Goal: Information Seeking & Learning: Learn about a topic

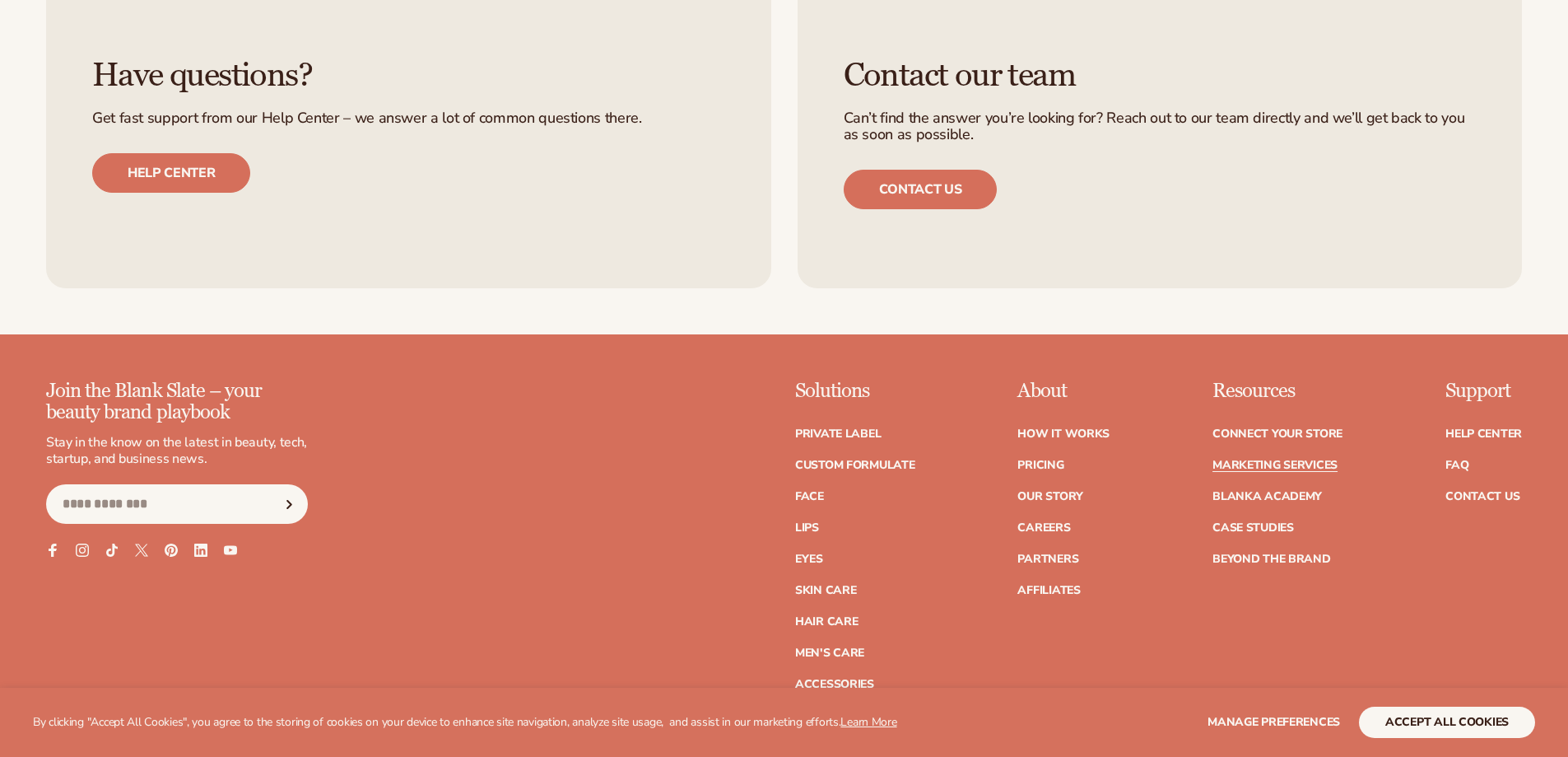
scroll to position [4022, 0]
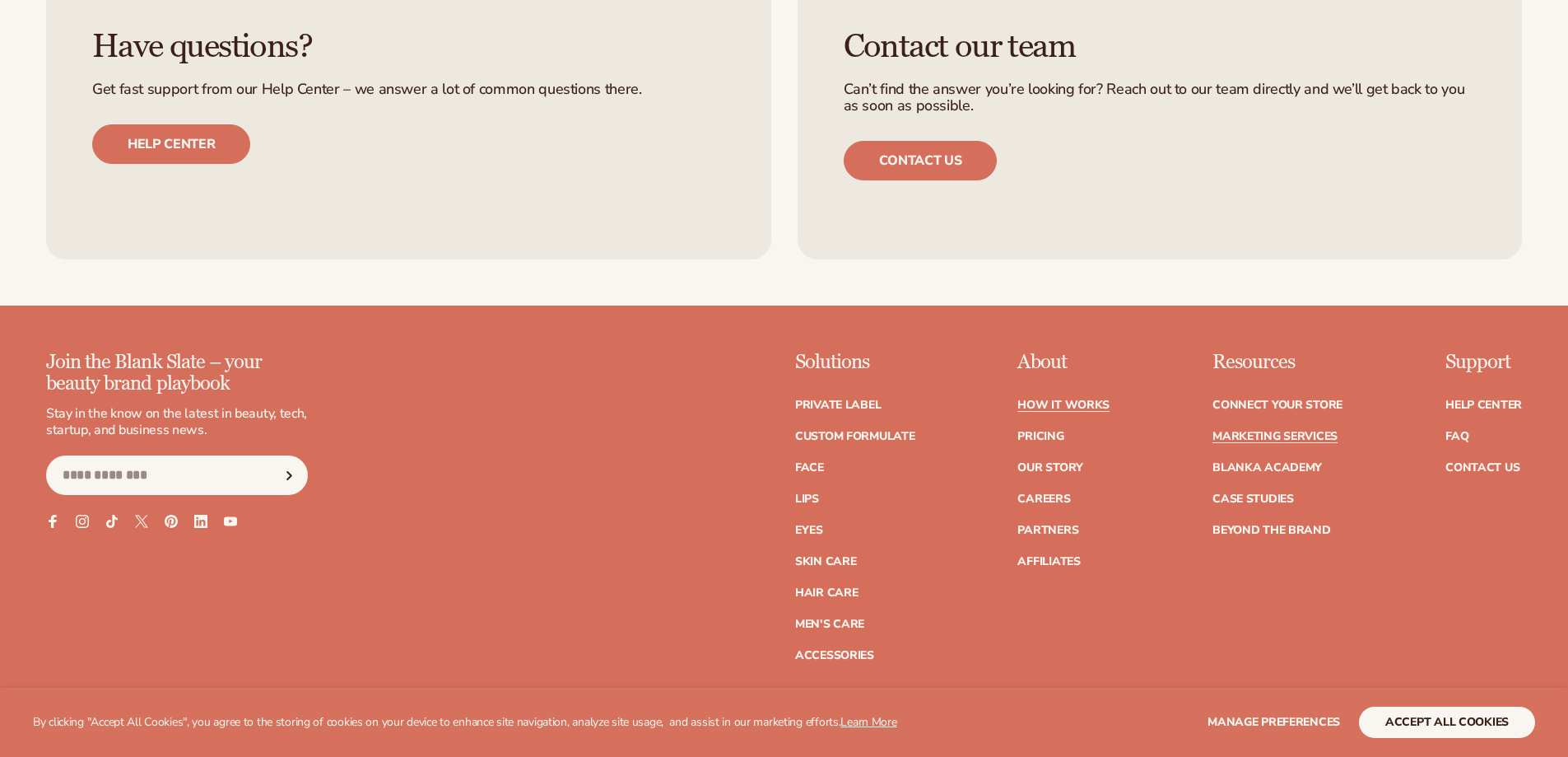
click at [1052, 407] on link "How It Works" at bounding box center [1063, 405] width 93 height 11
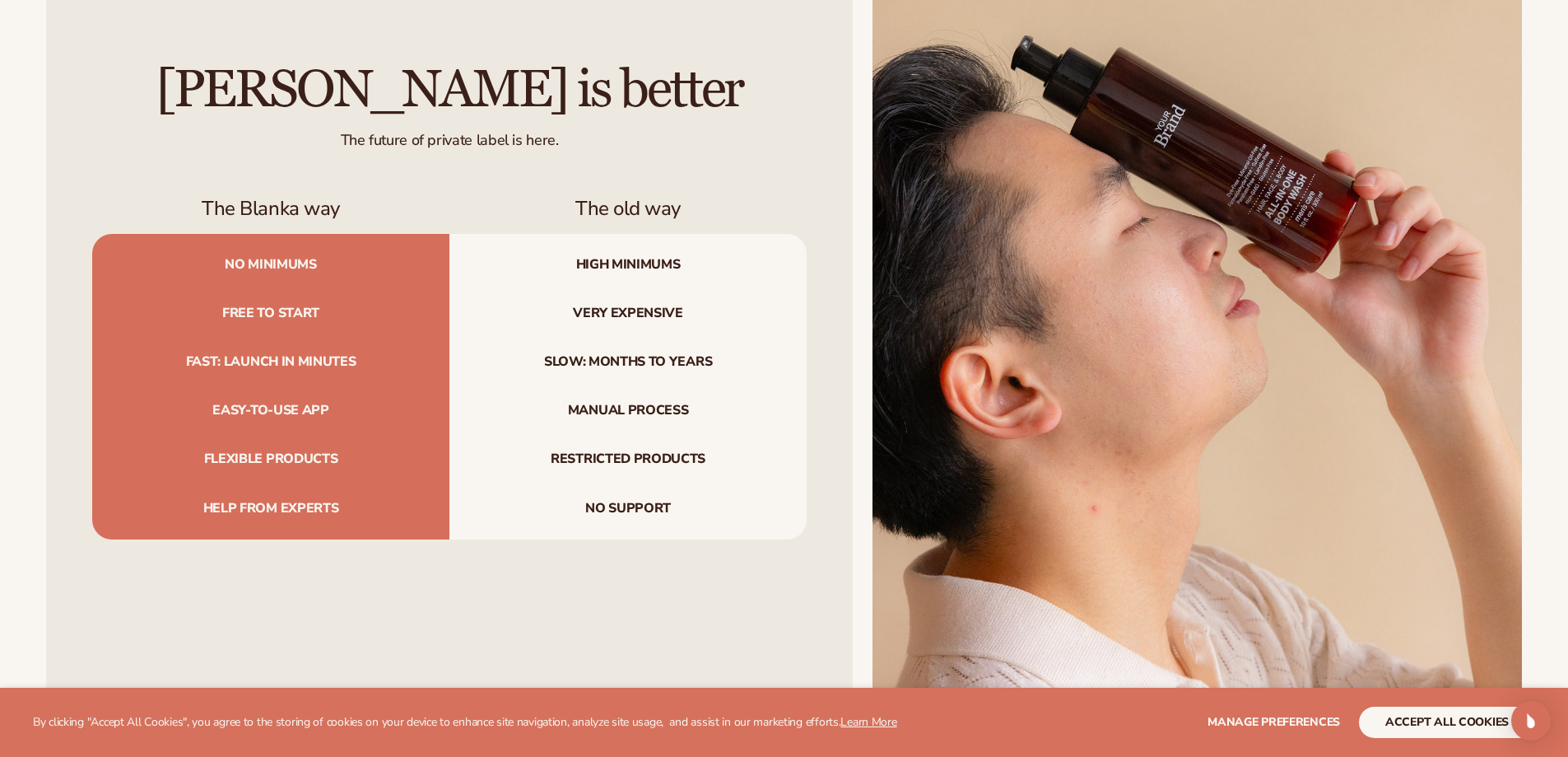
scroll to position [2082, 0]
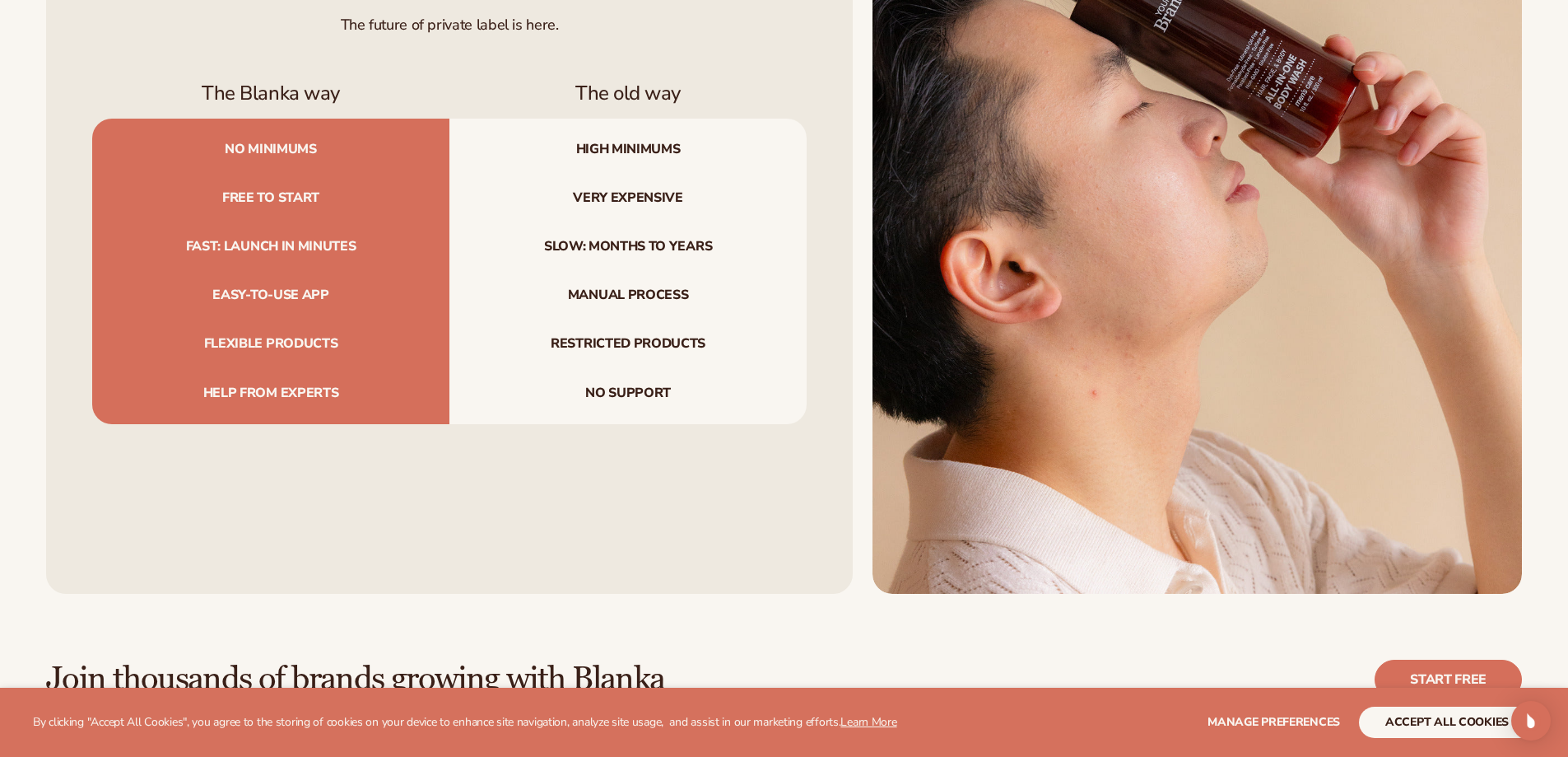
drag, startPoint x: 1572, startPoint y: 92, endPoint x: 1574, endPoint y: 390, distance: 298.0
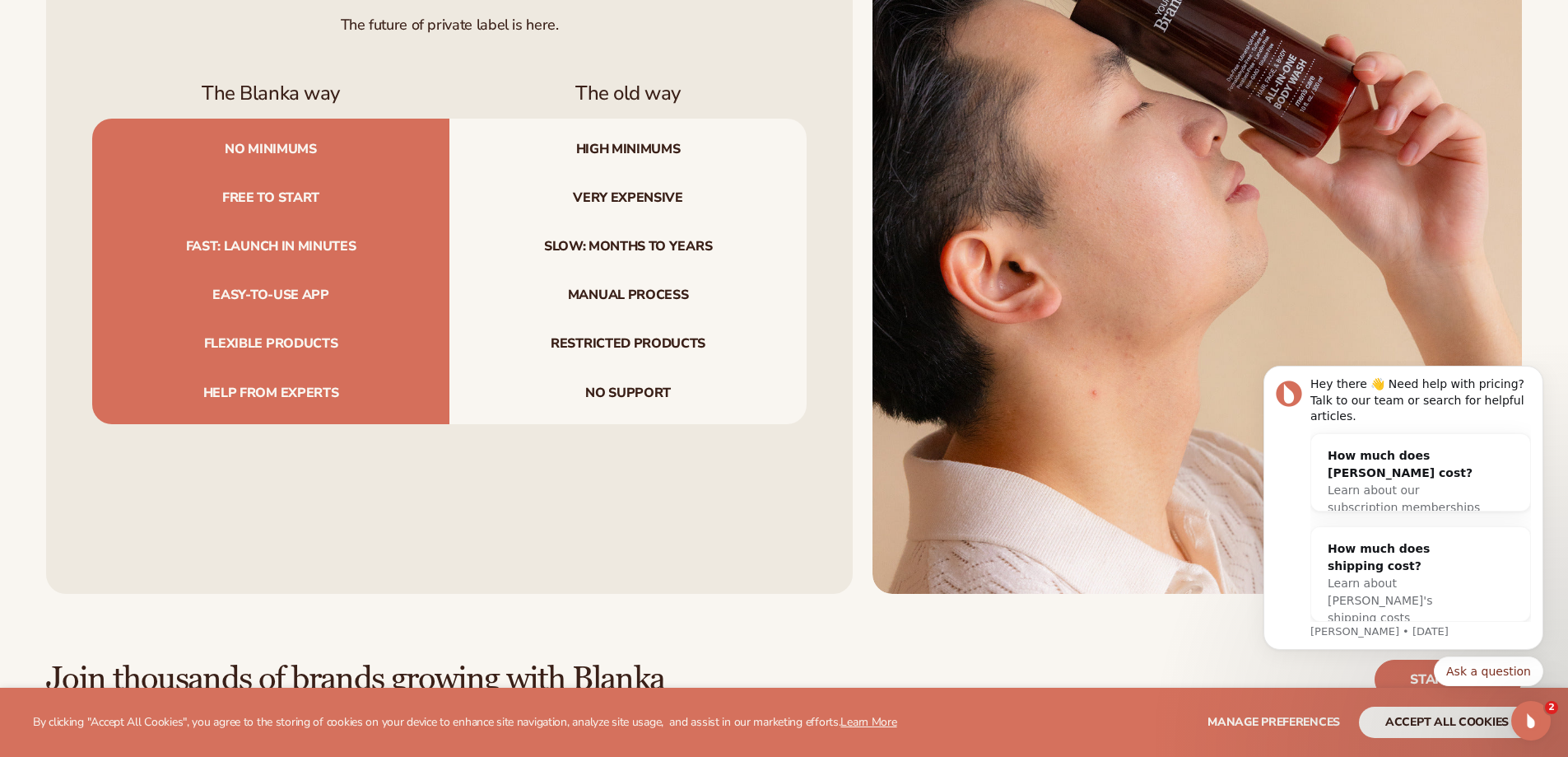
scroll to position [0, 0]
click at [1441, 456] on div "How much does Blanka cost?" at bounding box center [1404, 465] width 153 height 34
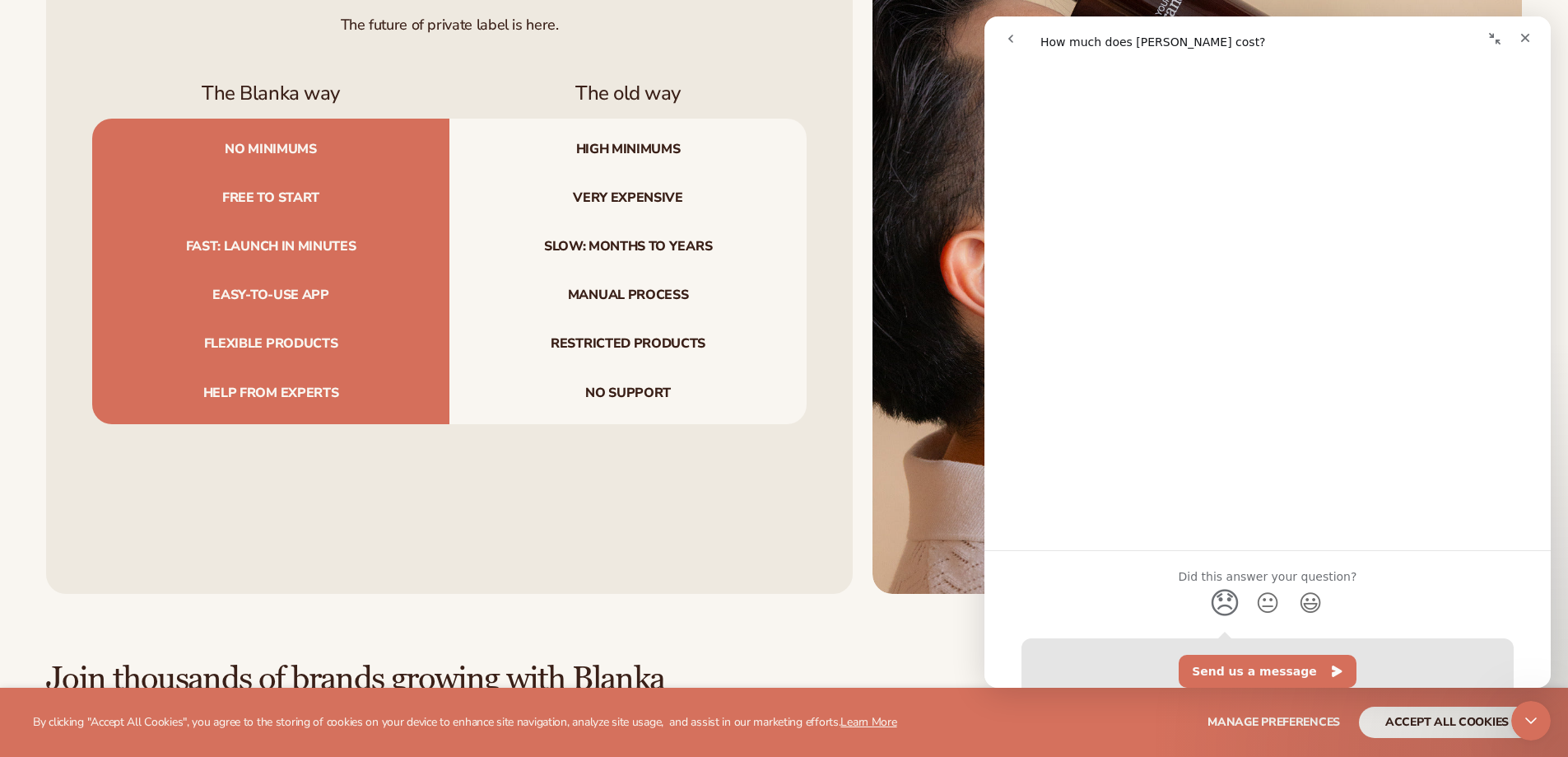
scroll to position [915, 0]
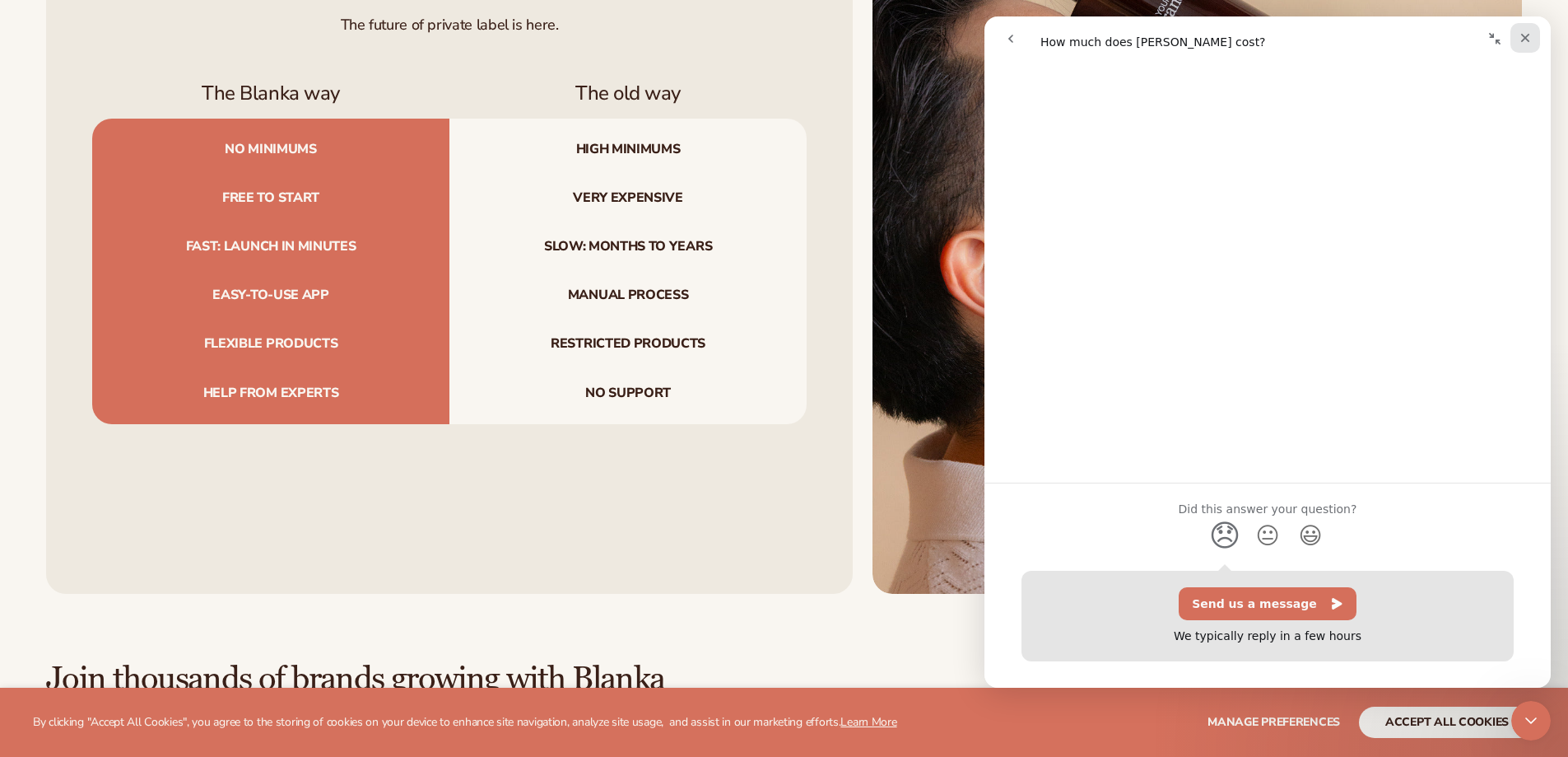
click at [1526, 40] on icon "Close" at bounding box center [1525, 38] width 13 height 13
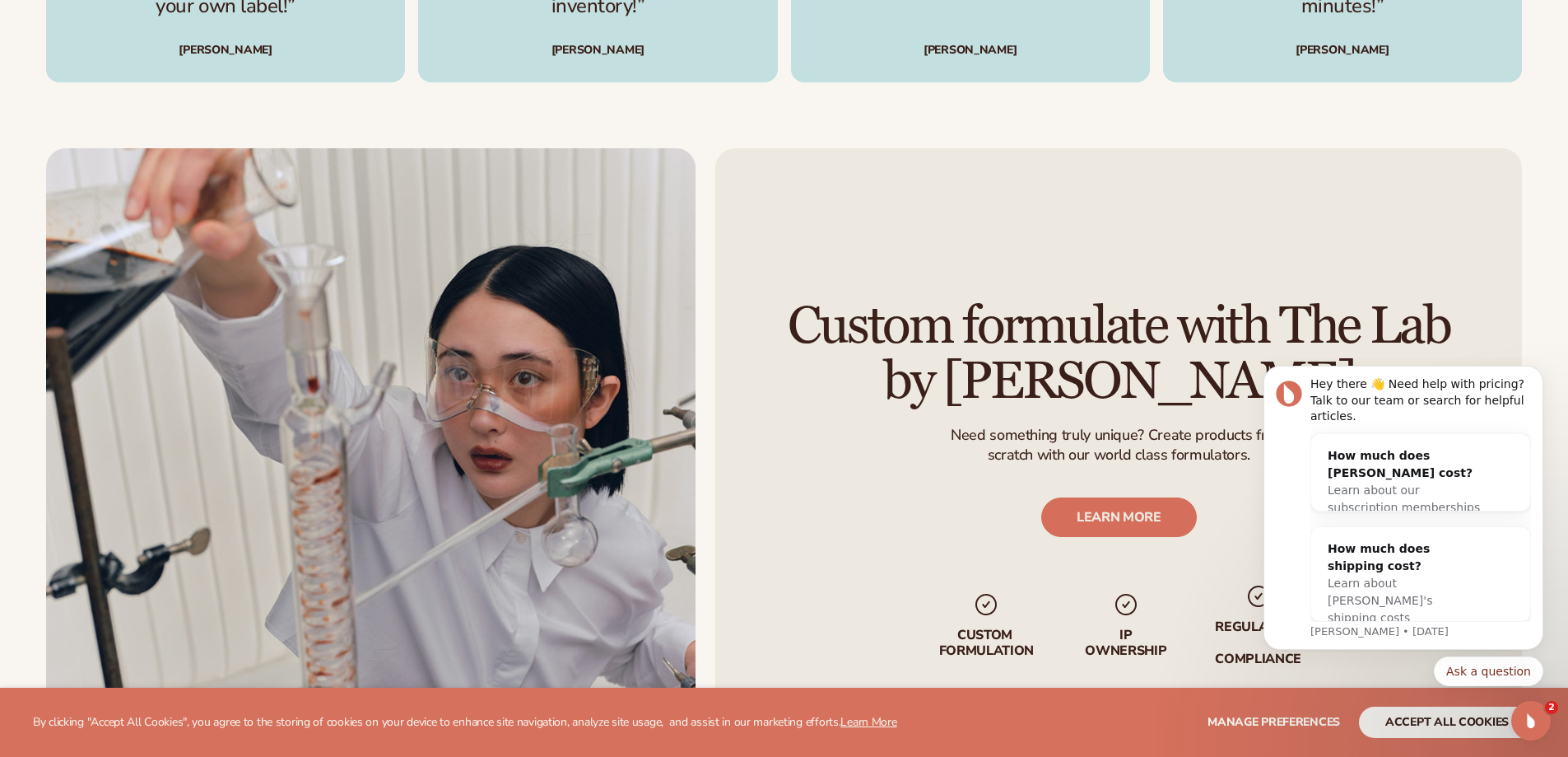
scroll to position [3154, 0]
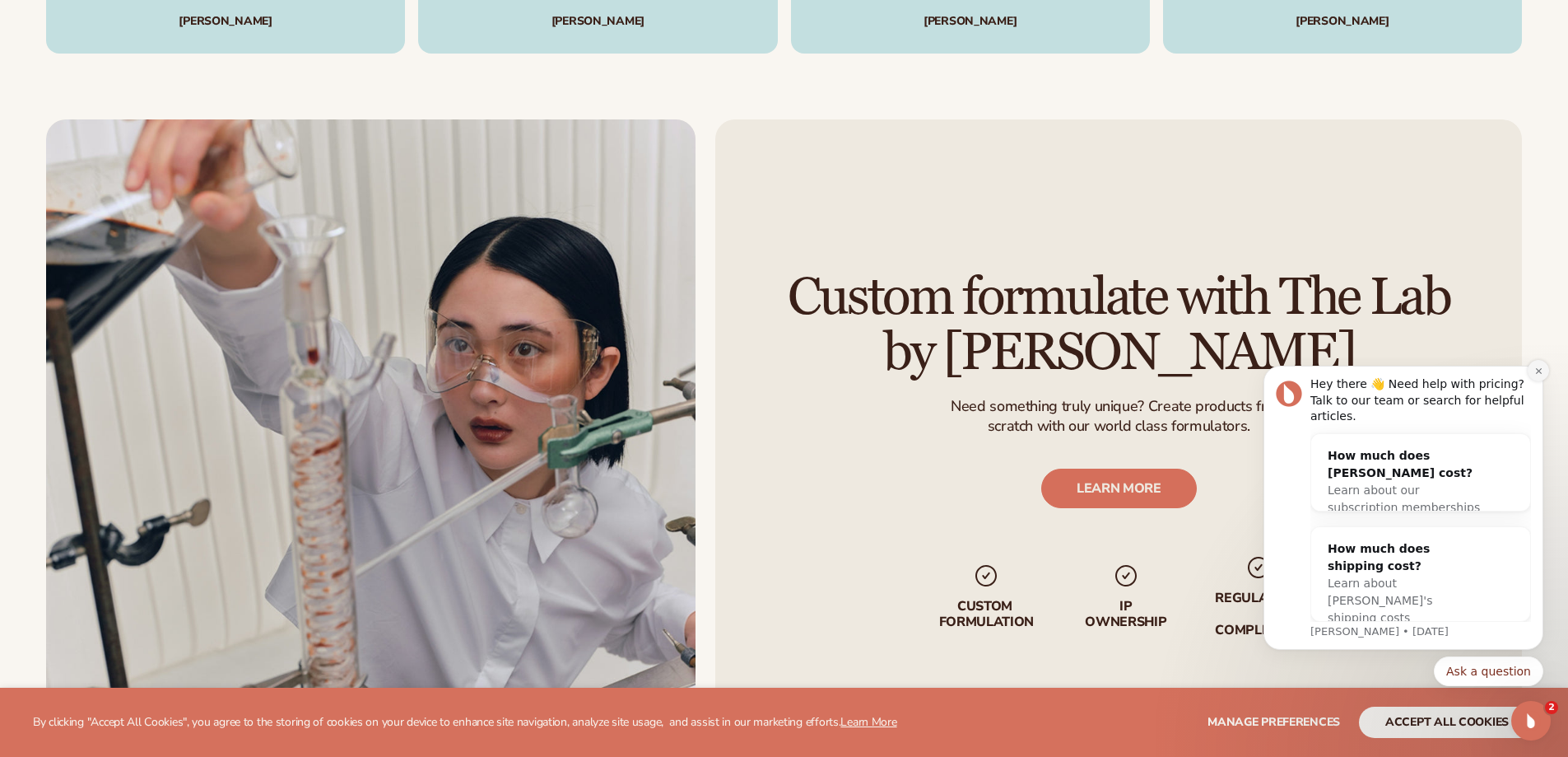
drag, startPoint x: 1549, startPoint y: 376, endPoint x: 1537, endPoint y: 388, distance: 17.0
click at [1549, 383] on body "Hey there 👋 Need help with pricing? Talk to our team or search for helpful arti…" at bounding box center [1403, 535] width 316 height 342
drag, startPoint x: 1532, startPoint y: 388, endPoint x: 2779, endPoint y: 745, distance: 1297.1
click at [1532, 382] on button "Dismiss notification" at bounding box center [1538, 370] width 21 height 21
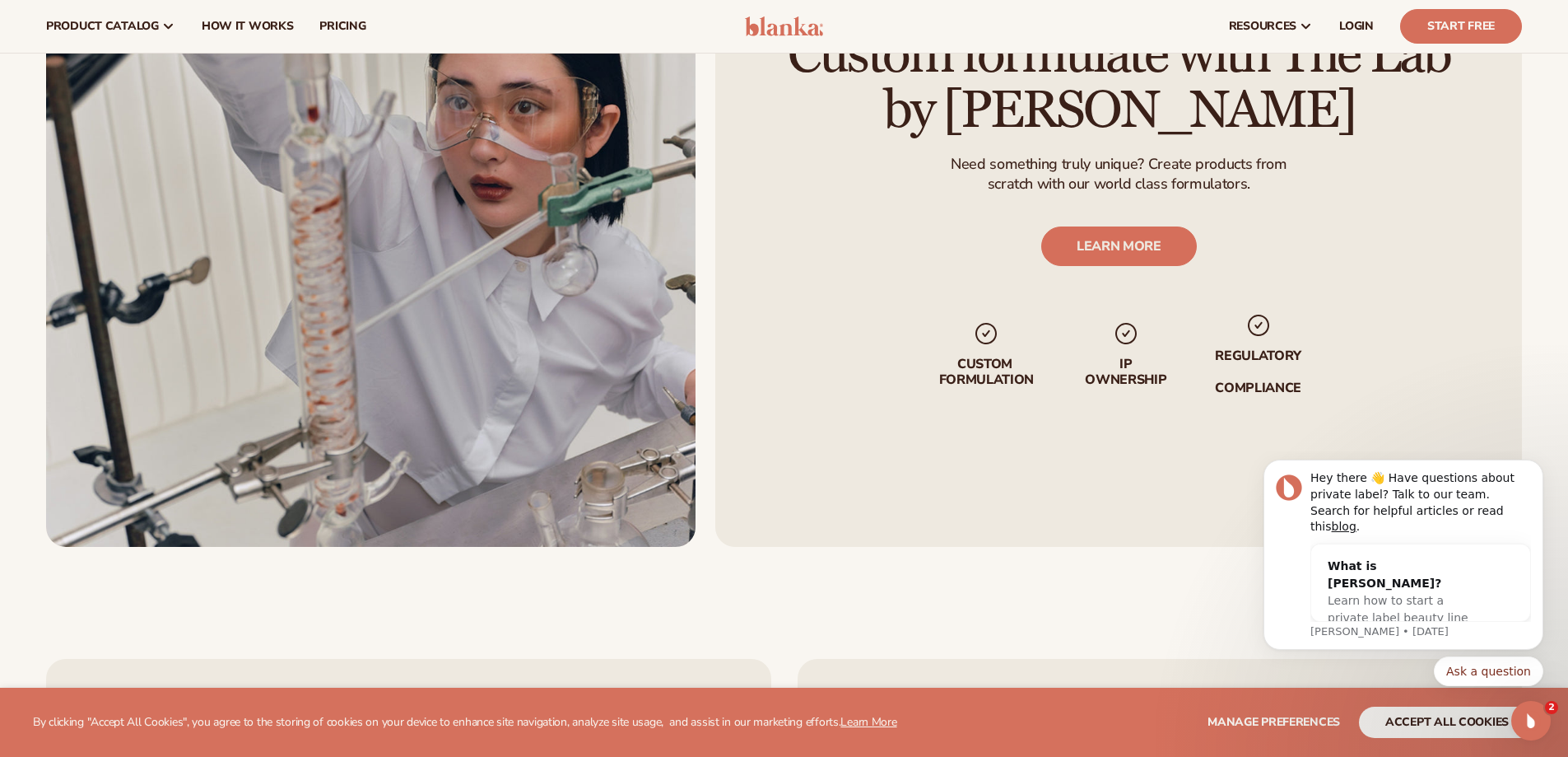
scroll to position [3361, 0]
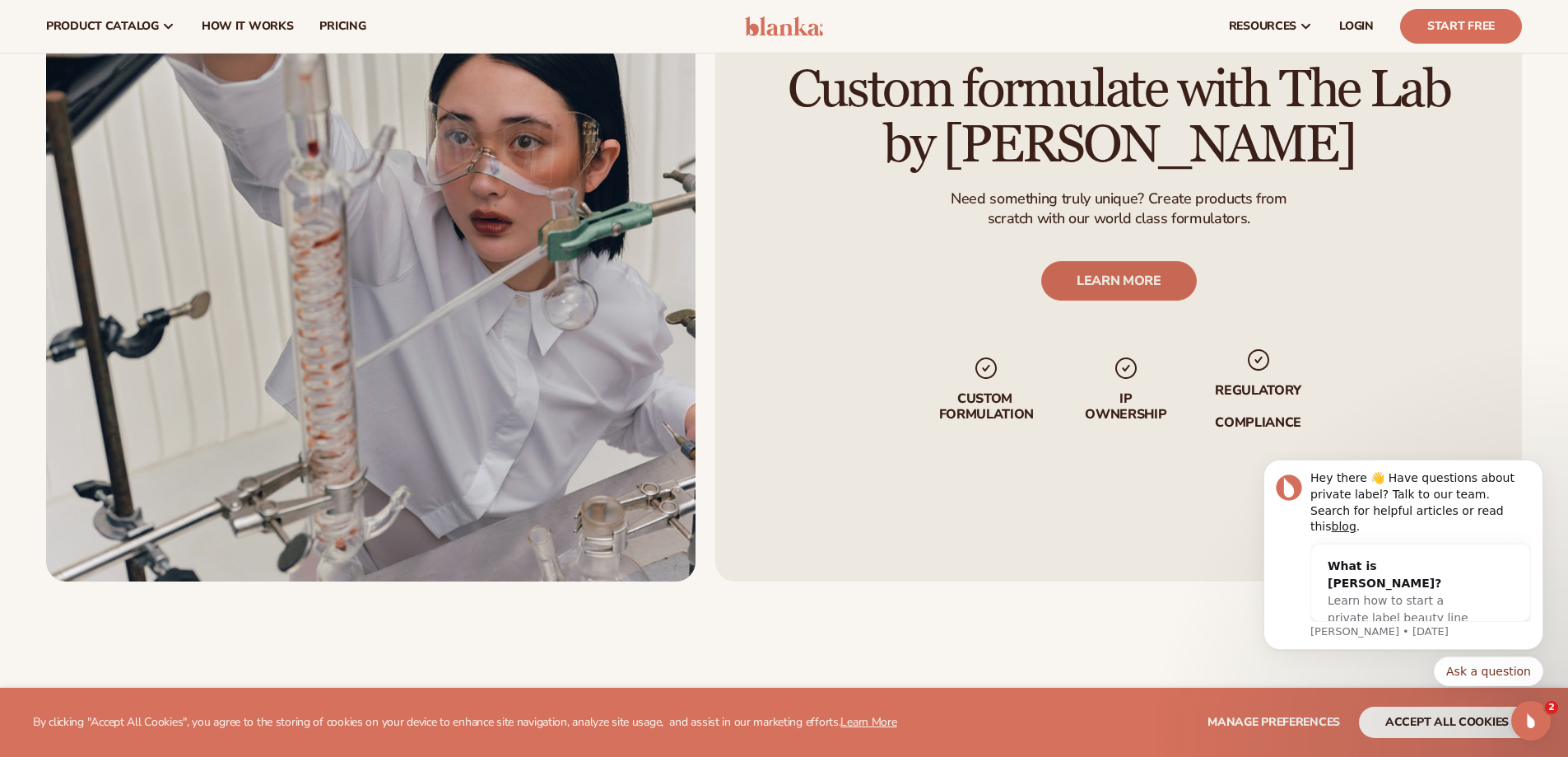
click at [1144, 284] on link "LEARN MORE" at bounding box center [1118, 281] width 156 height 39
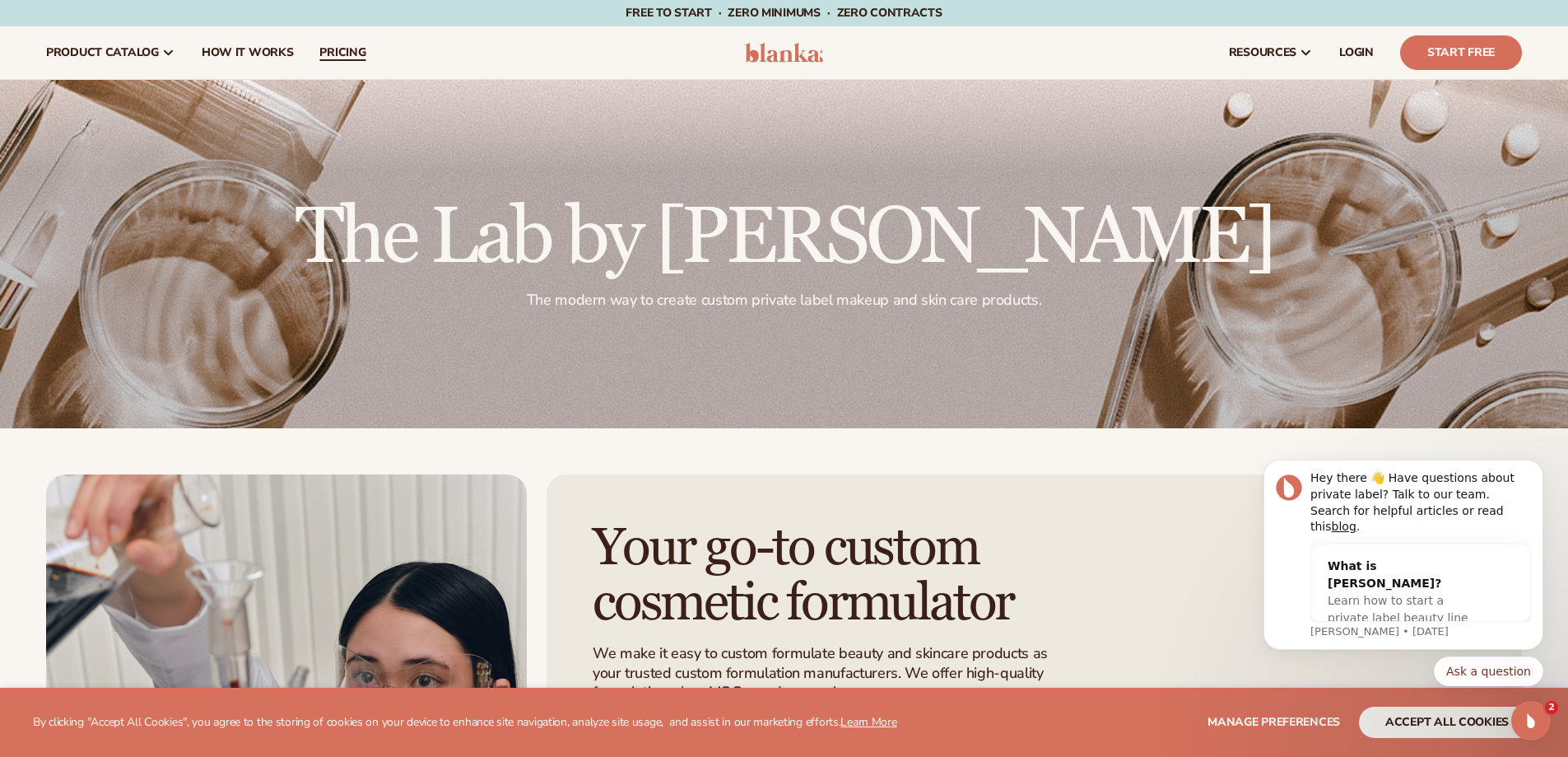
click at [332, 50] on span "pricing" at bounding box center [343, 52] width 46 height 13
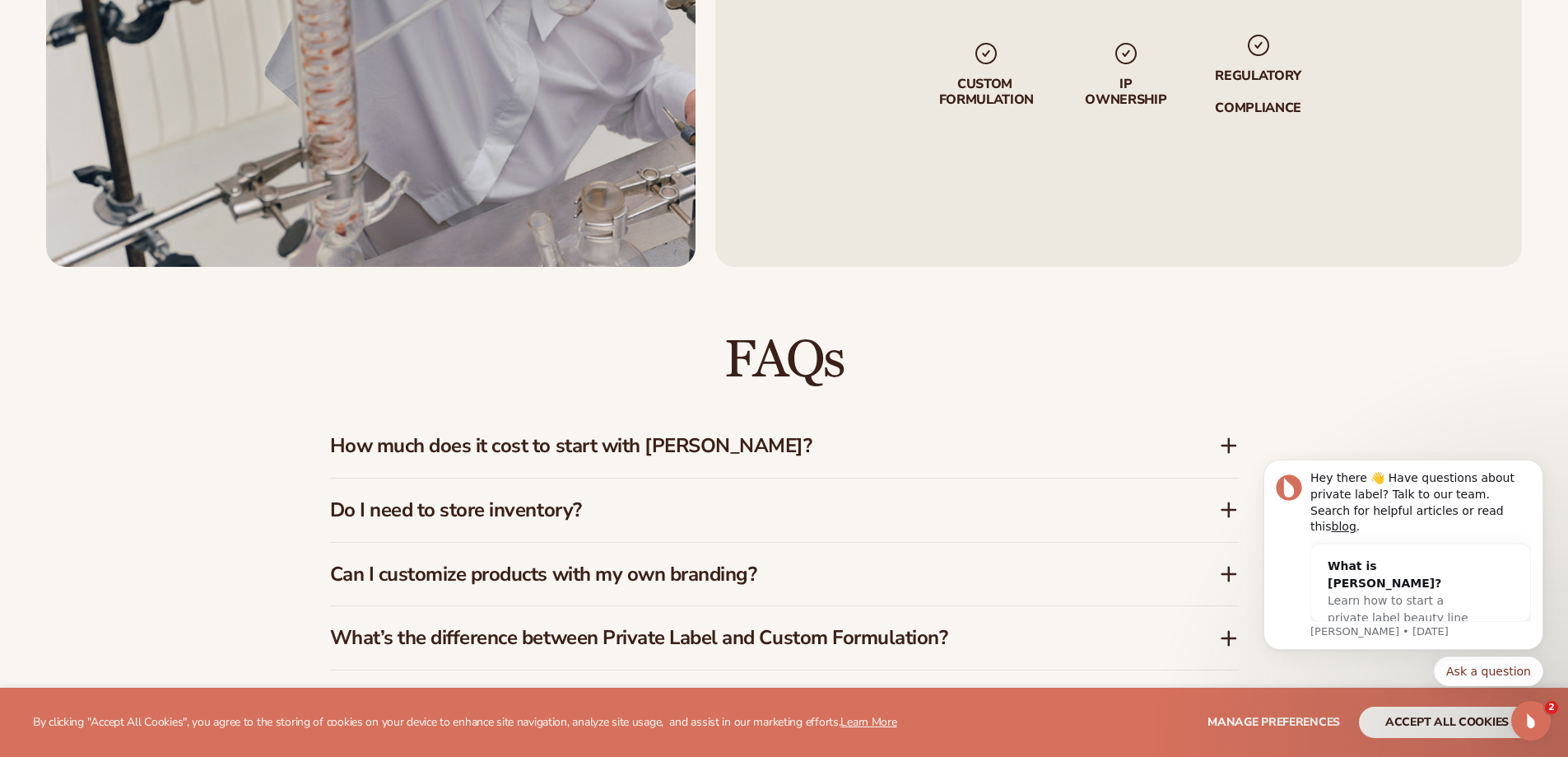
scroll to position [2417, 0]
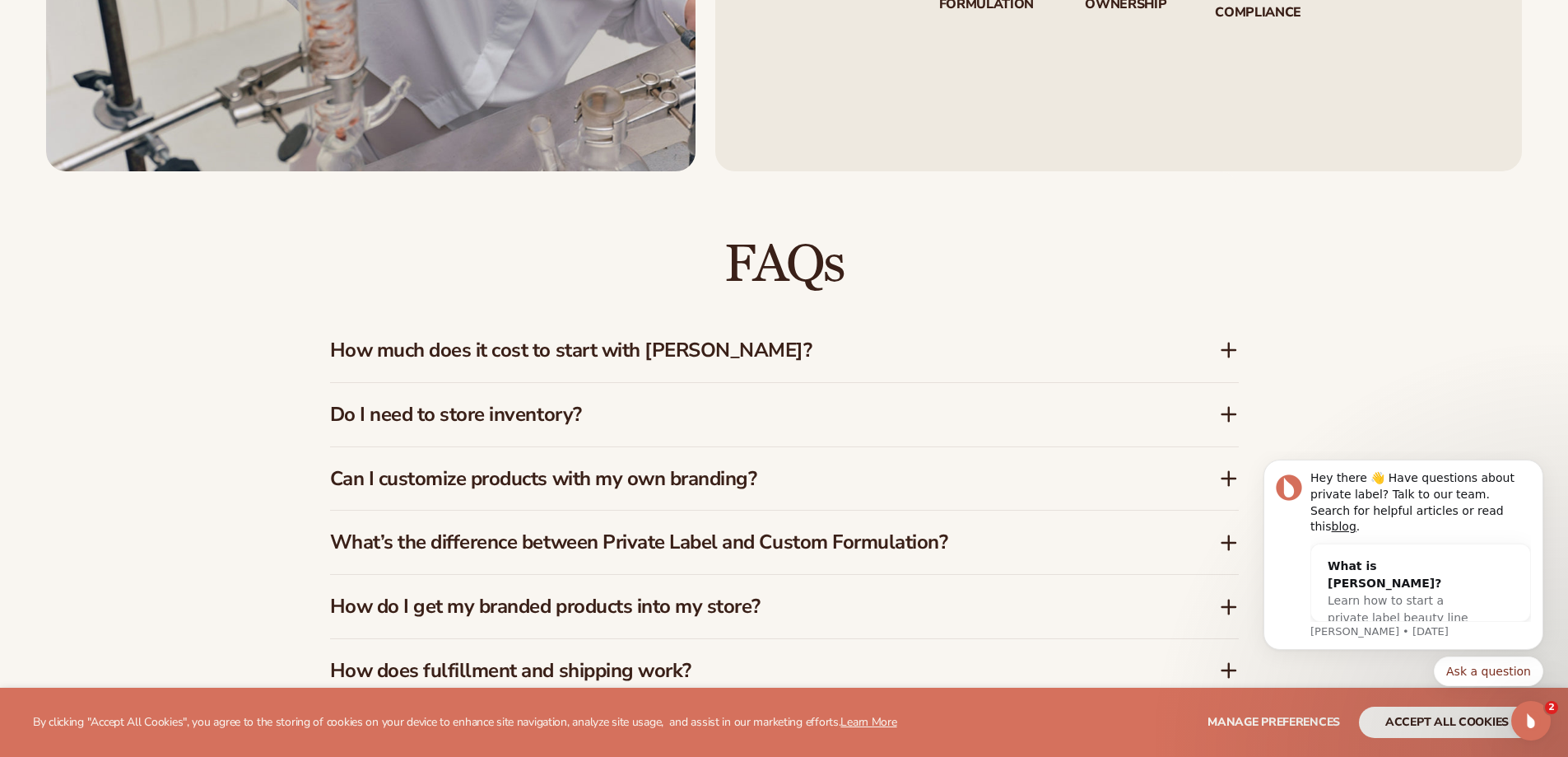
drag, startPoint x: 2812, startPoint y: 611, endPoint x: 1536, endPoint y: 460, distance: 1284.9
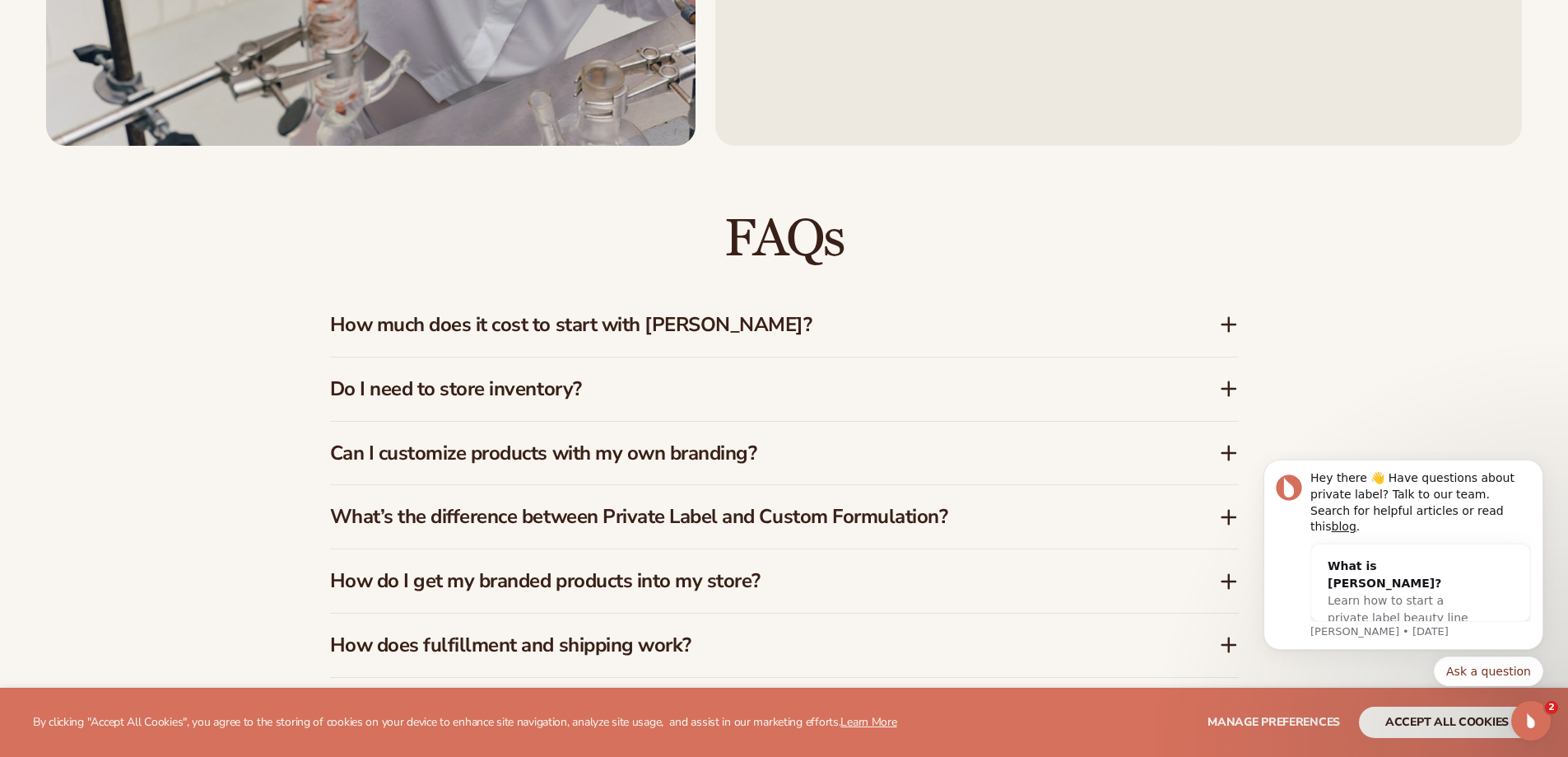
click at [1224, 321] on icon at bounding box center [1229, 324] width 20 height 20
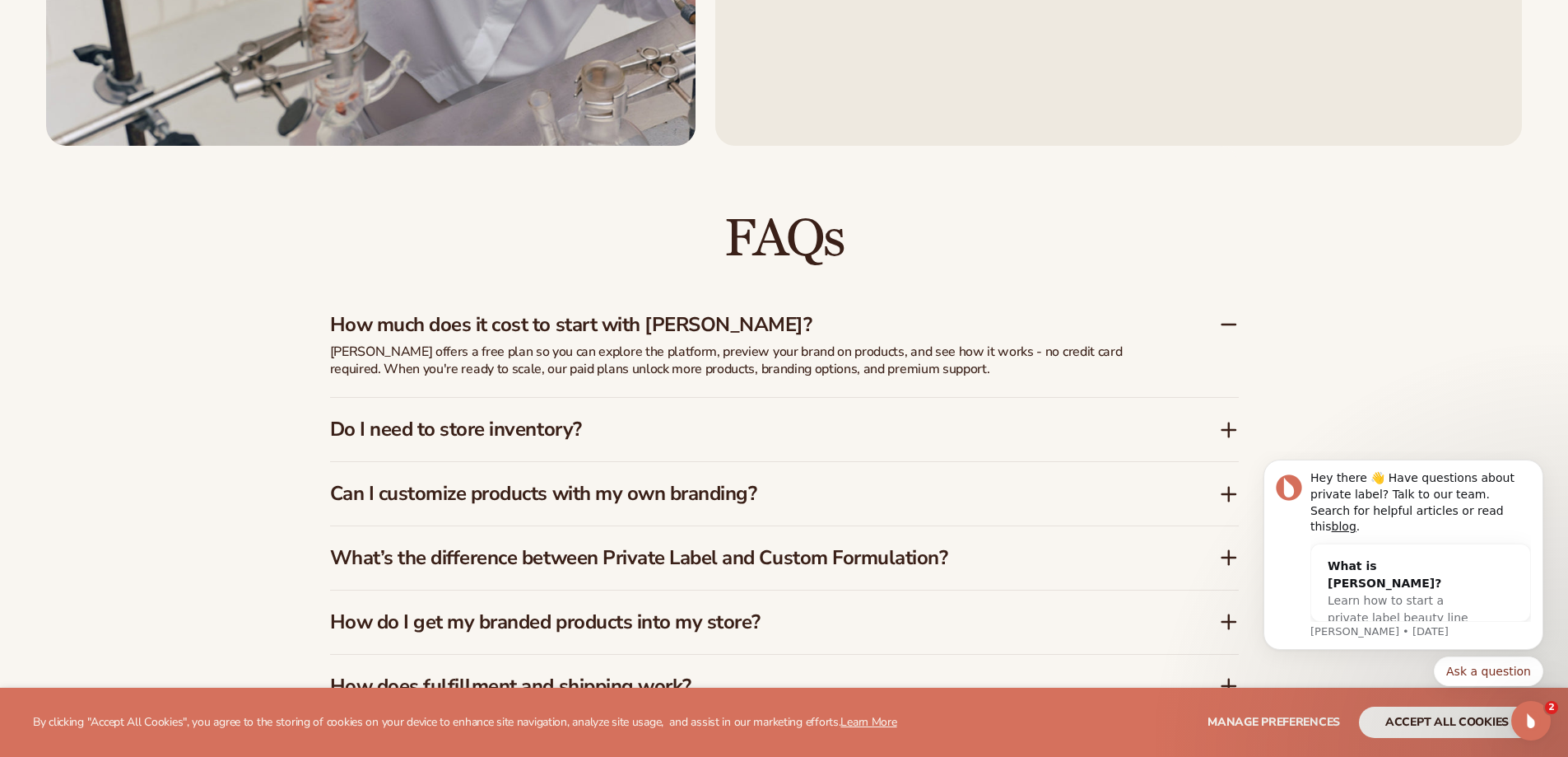
click at [1227, 427] on icon at bounding box center [1229, 430] width 20 height 20
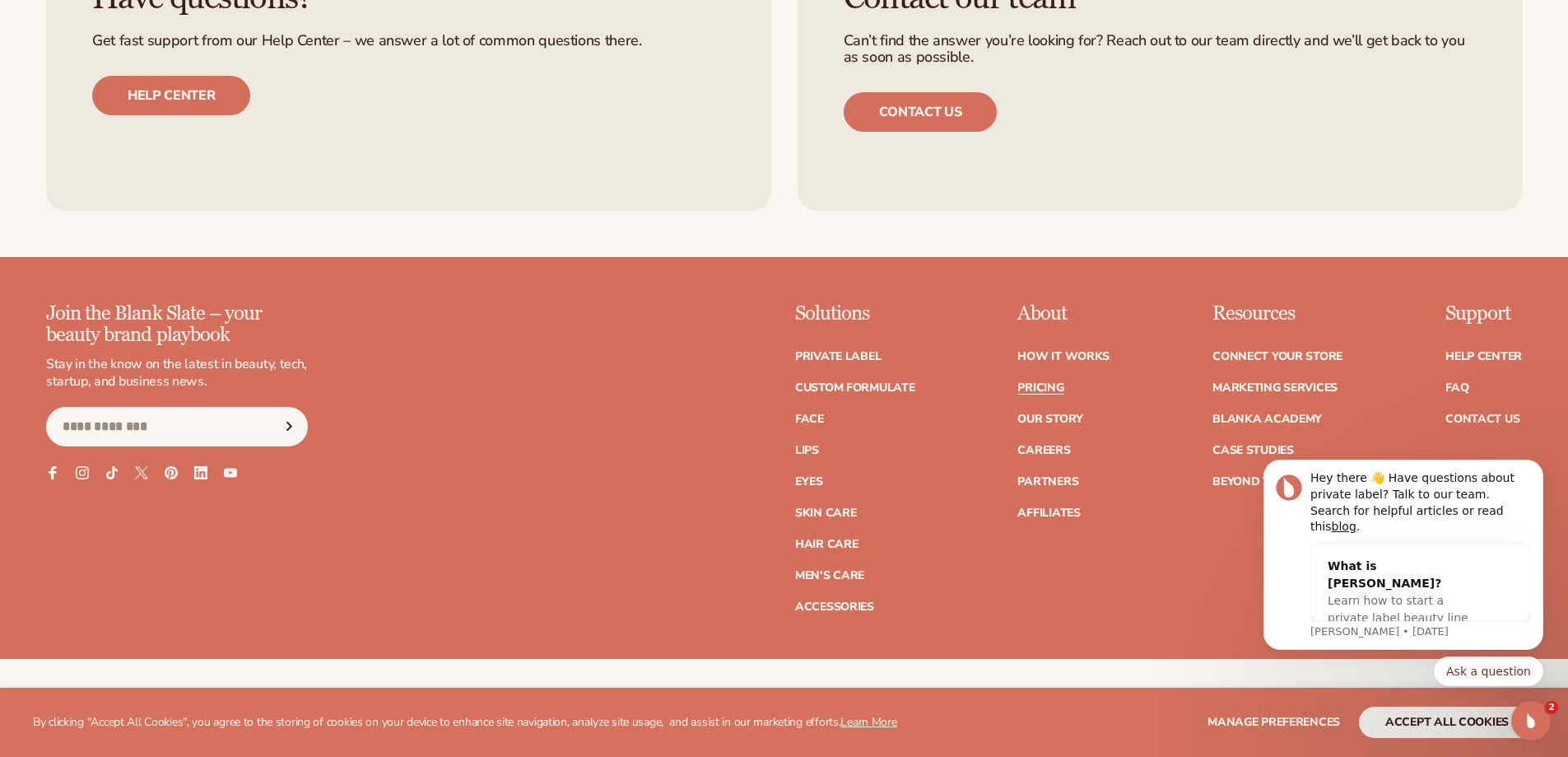
scroll to position [3554, 0]
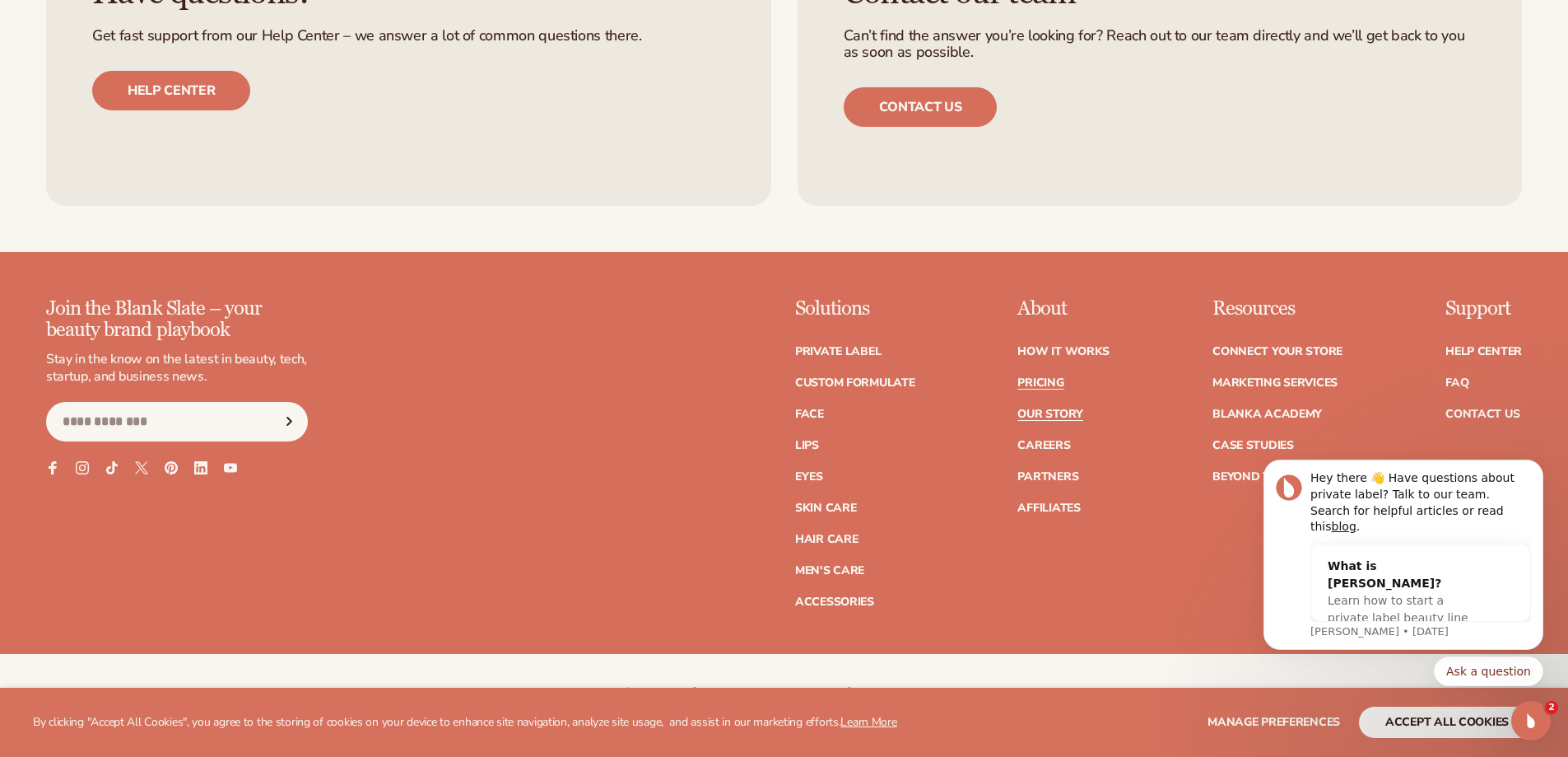
click at [1047, 413] on link "Our Story" at bounding box center [1050, 414] width 65 height 11
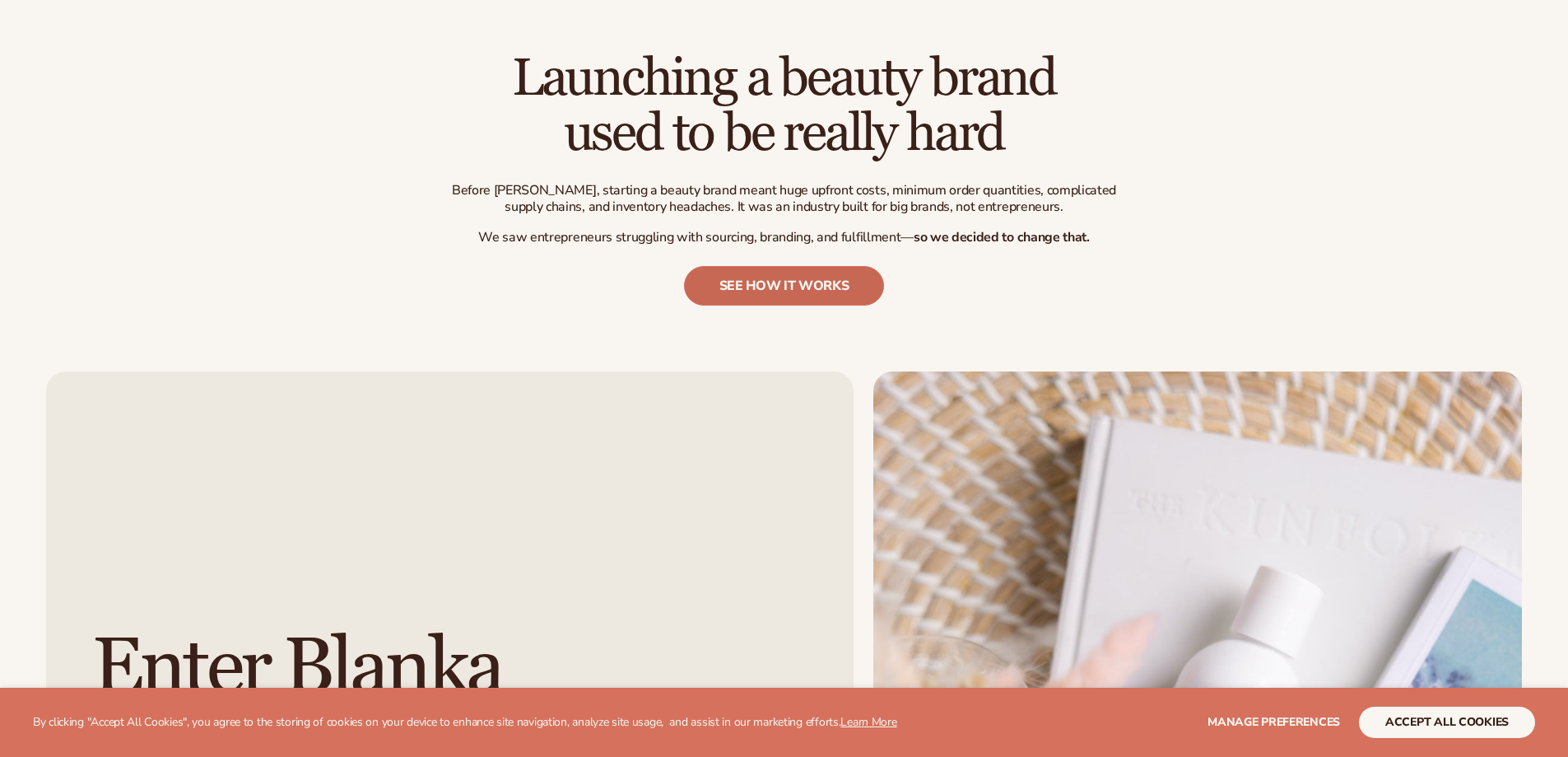
scroll to position [827, 0]
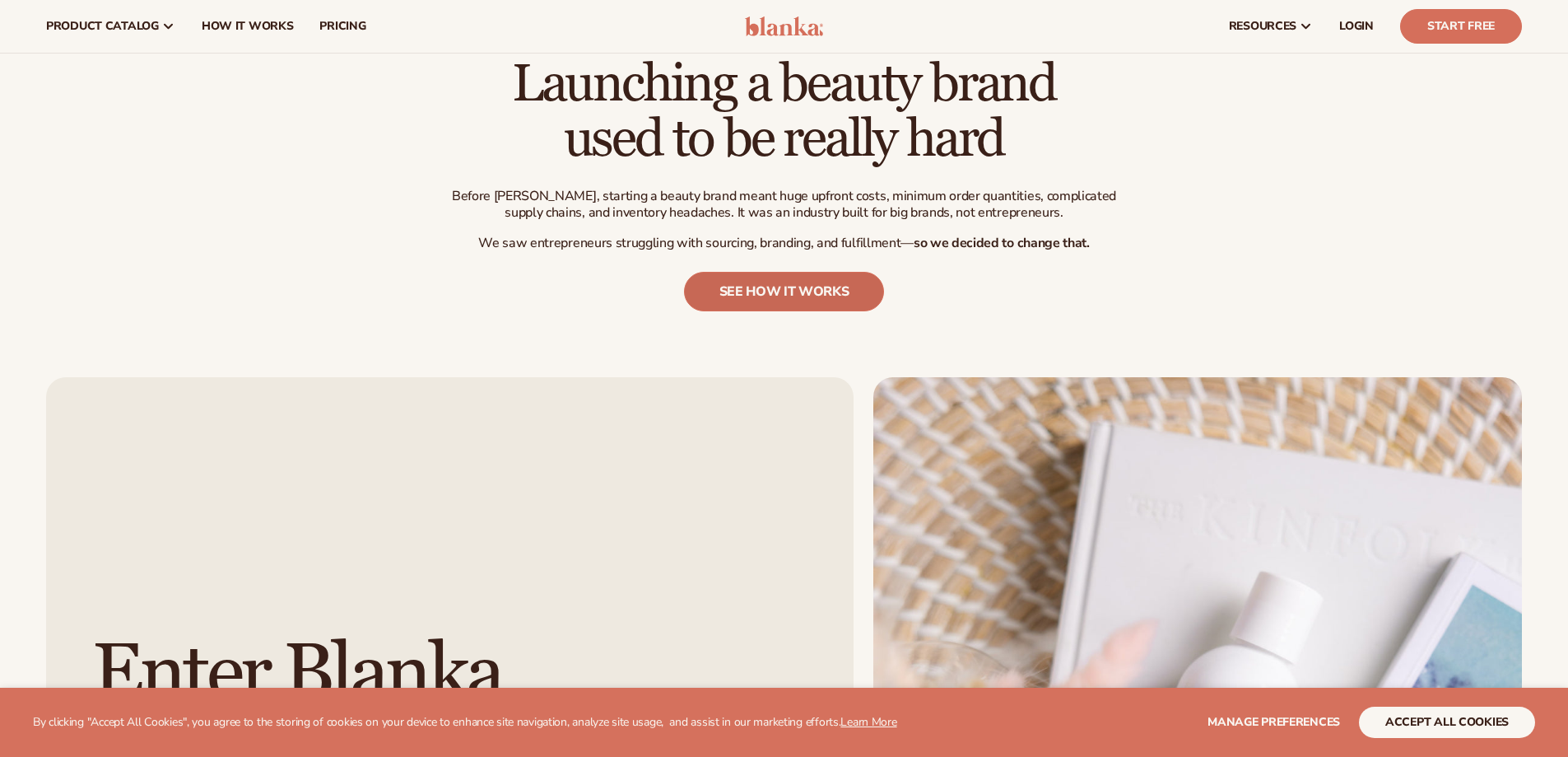
click at [799, 283] on link "see how it works" at bounding box center [784, 291] width 200 height 39
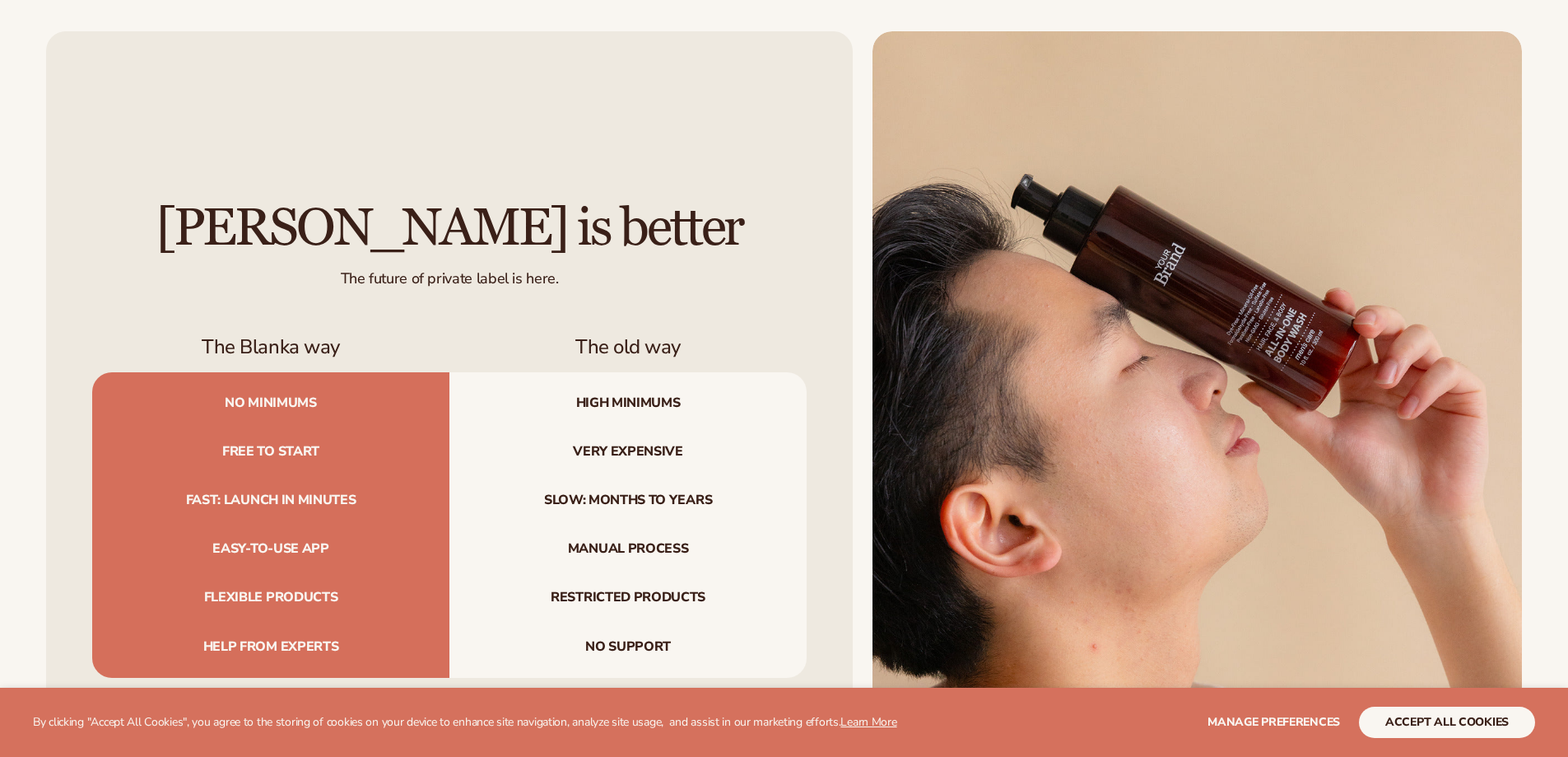
scroll to position [1926, 0]
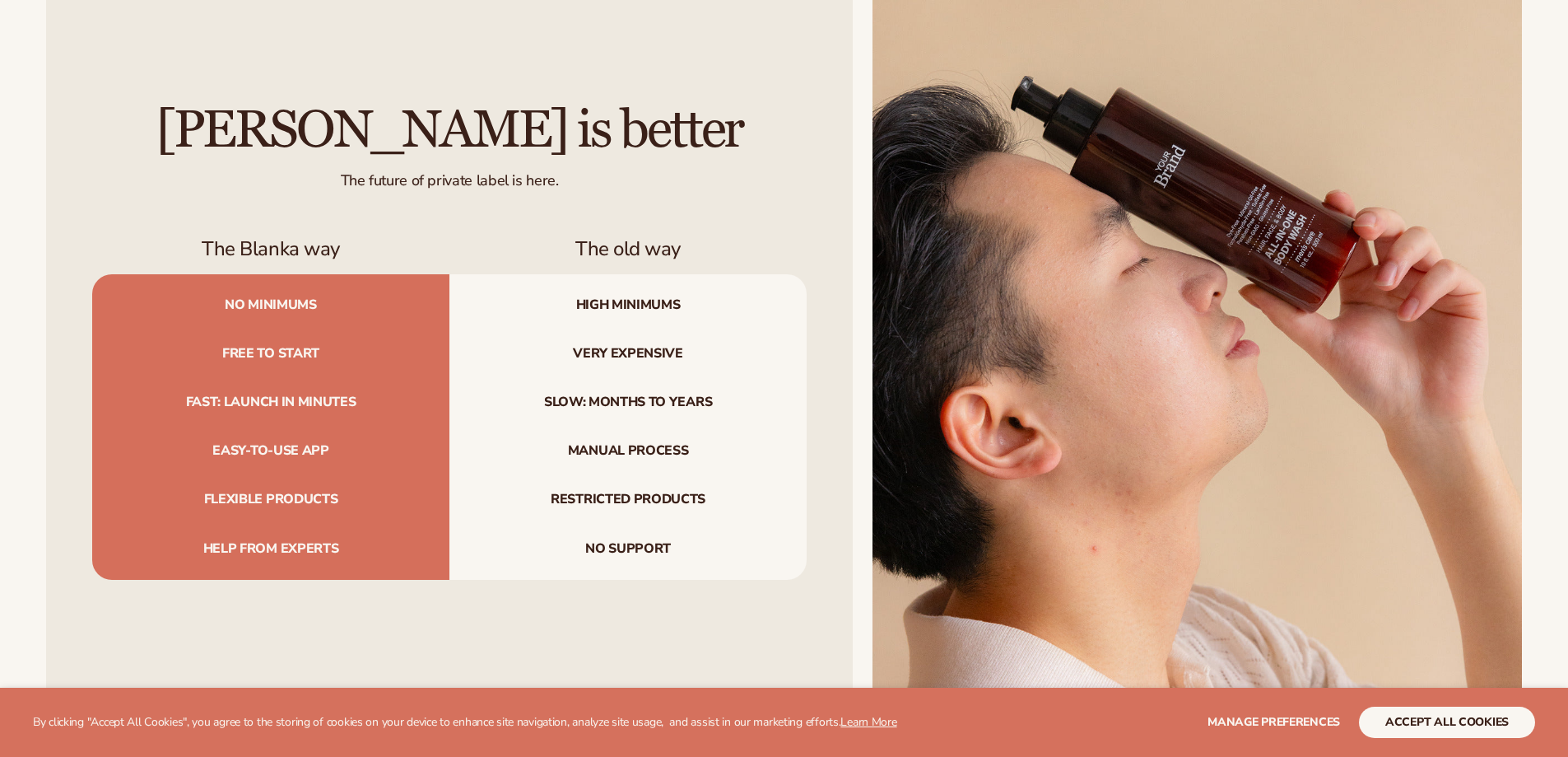
drag, startPoint x: 1577, startPoint y: 116, endPoint x: 1555, endPoint y: 391, distance: 275.9
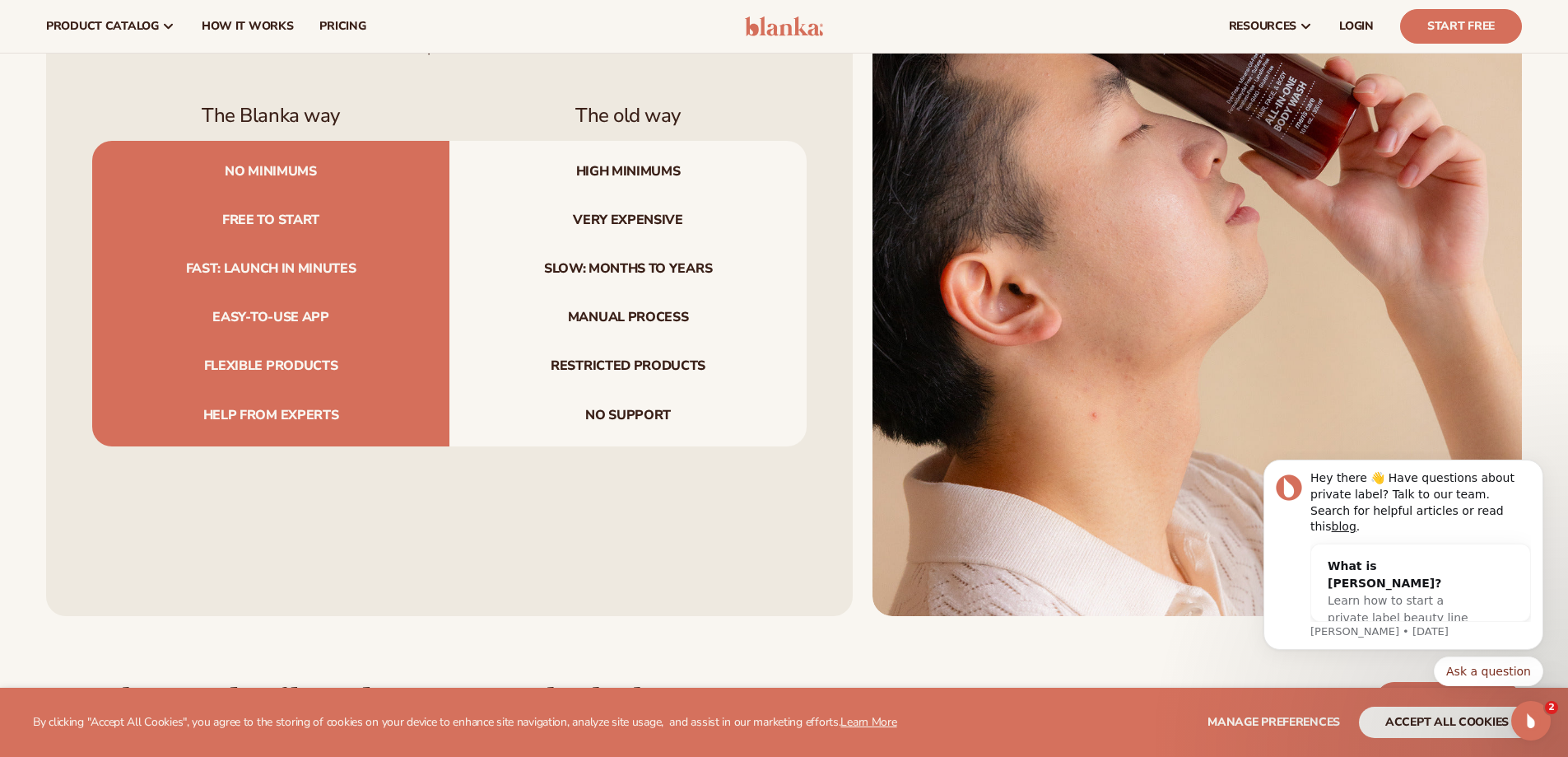
scroll to position [1728, 0]
